Goal: Transaction & Acquisition: Purchase product/service

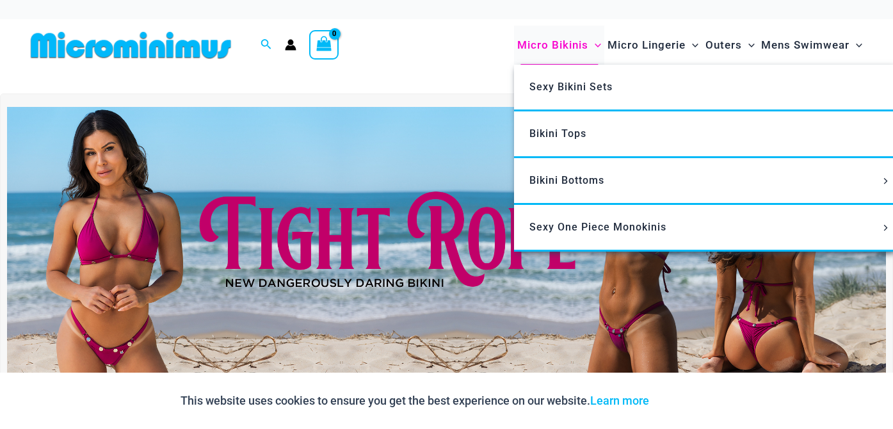
click at [532, 48] on span "Micro Bikinis" at bounding box center [552, 45] width 71 height 33
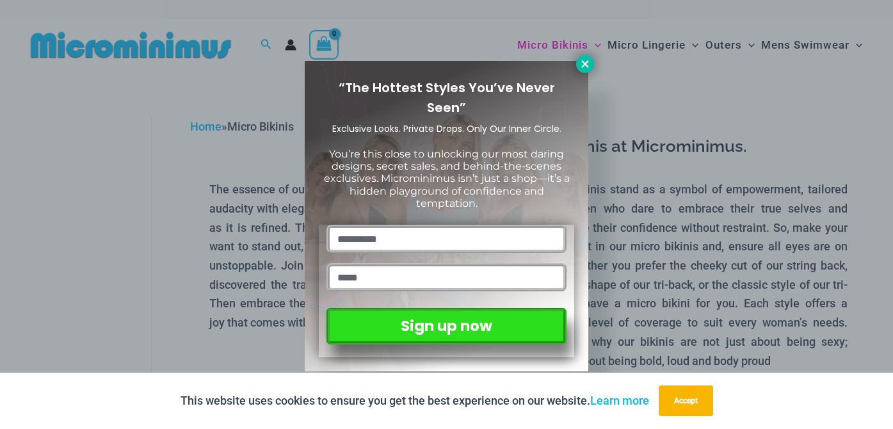
click at [582, 65] on icon at bounding box center [586, 64] width 12 height 12
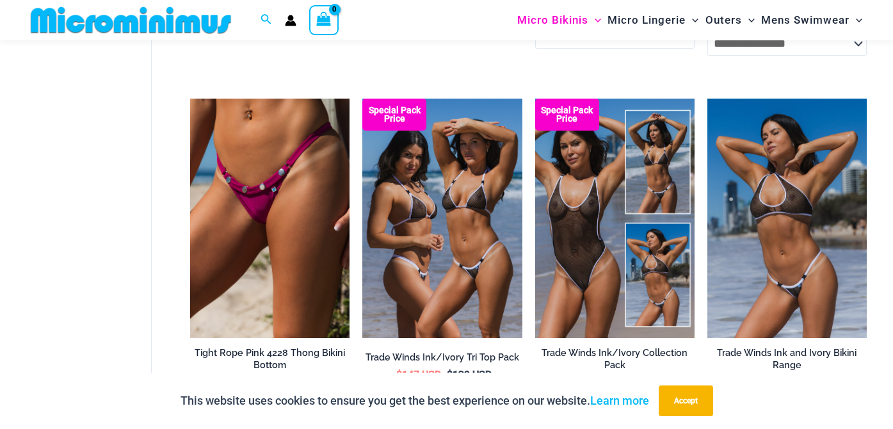
scroll to position [729, 0]
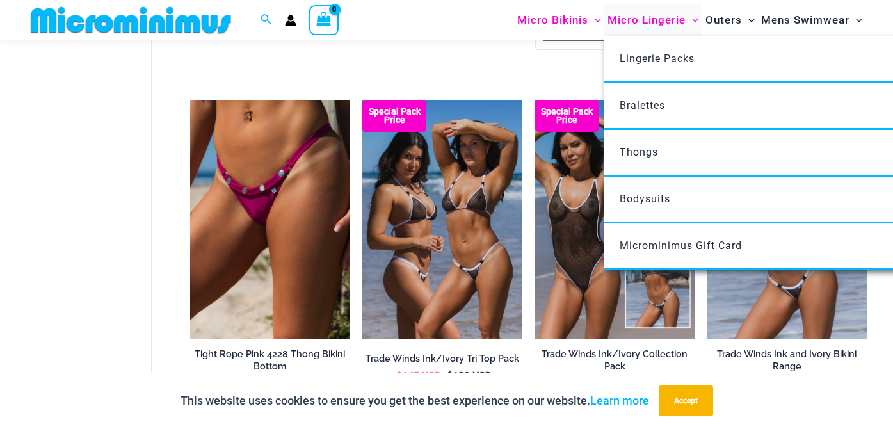
click at [658, 21] on span "Micro Lingerie" at bounding box center [647, 20] width 78 height 33
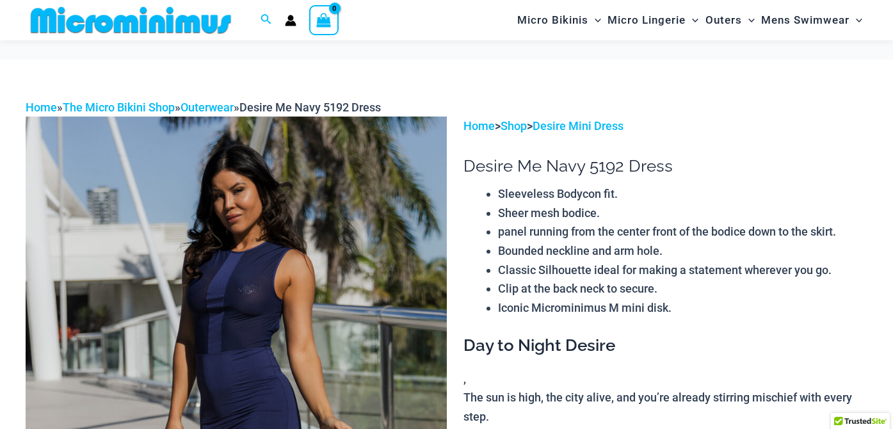
scroll to position [107, 0]
